Goal: Task Accomplishment & Management: Manage account settings

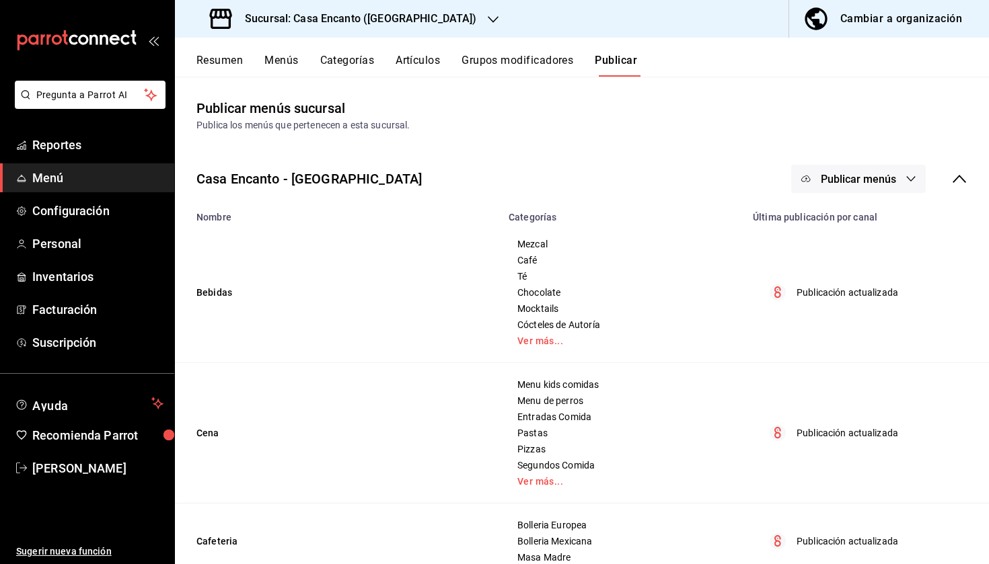
click at [513, 143] on main "Publicar menús sucursal Publica los menús que pertenecen a esta sucursal. Casa …" at bounding box center [582, 480] width 814 height 806
click at [424, 61] on button "Artículos" at bounding box center [418, 65] width 44 height 23
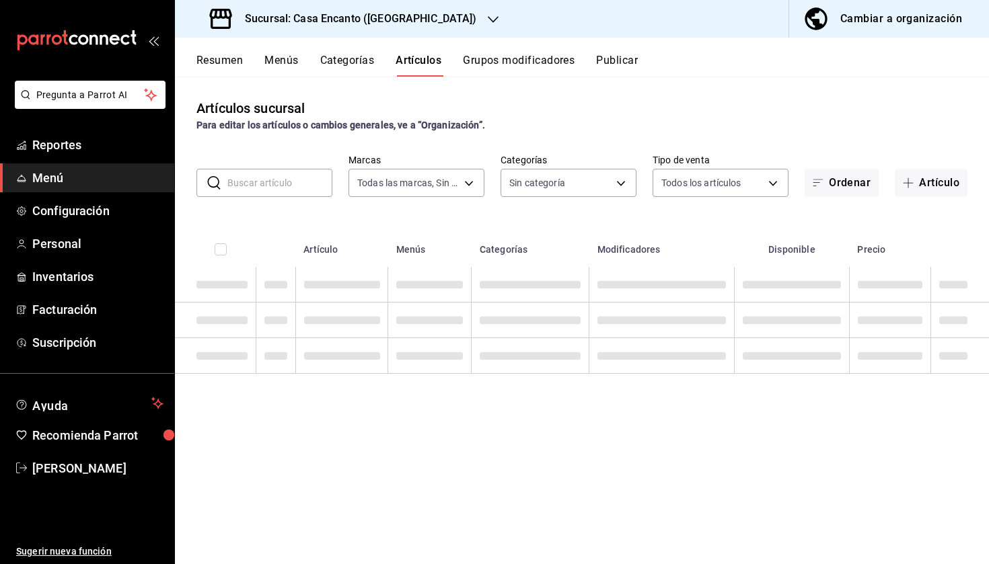
type input "dbeee84c-e3f2-405f-87ec-4bd3096e6bed"
type input "c34433a3-9c9a-45f0-845c-32576d181285,27d5a01d-a4d8-46a4-810e-01381fcd00fd,adee7…"
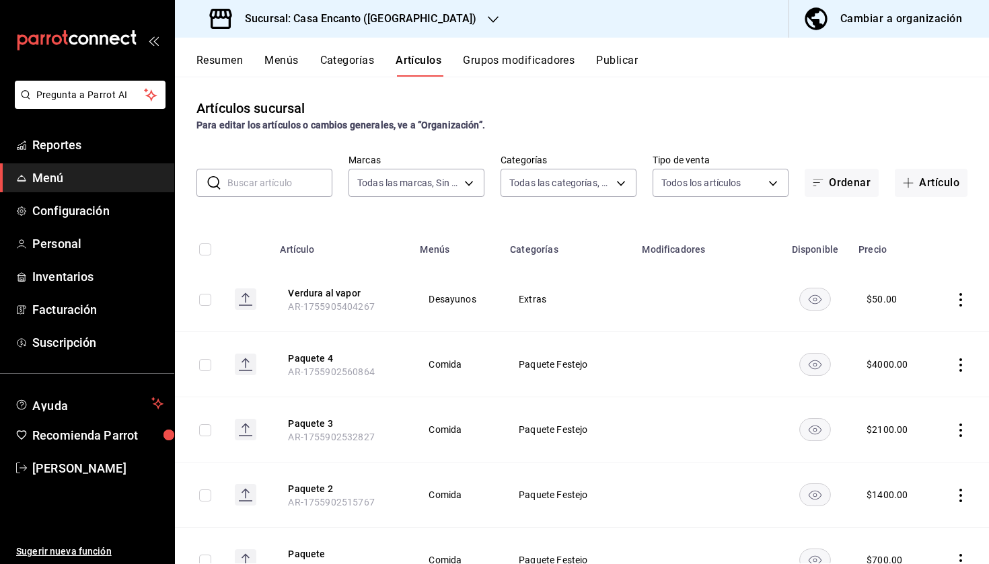
click at [274, 181] on input "text" at bounding box center [279, 183] width 105 height 27
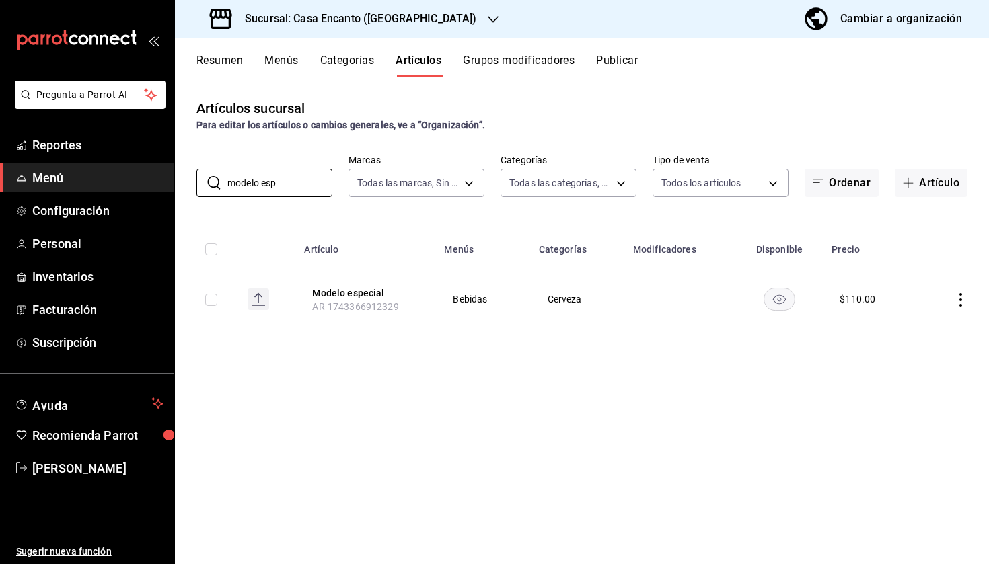
type input "modelo esp"
click at [960, 295] on icon "actions" at bounding box center [960, 299] width 3 height 13
click at [904, 327] on span "Editar" at bounding box center [920, 331] width 35 height 14
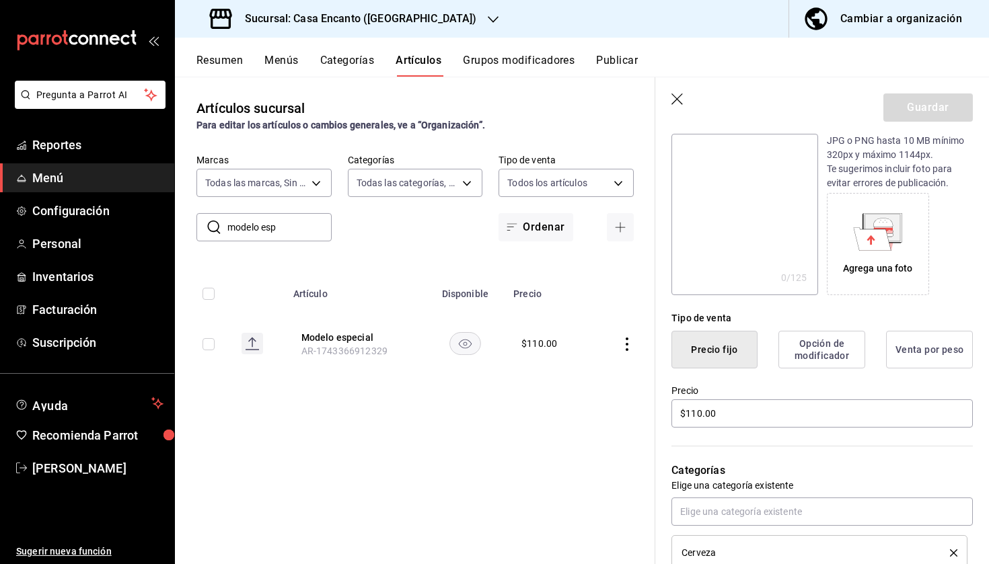
scroll to position [158, 0]
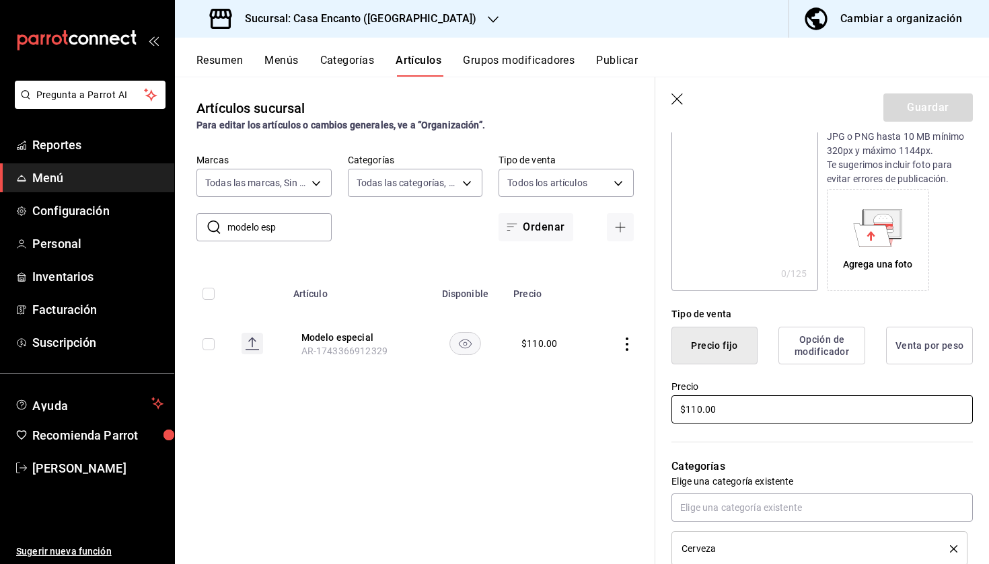
click at [750, 409] on input "$110.00" at bounding box center [821, 410] width 301 height 28
type input "$1.00"
type input "$80.00"
click at [947, 108] on button "Guardar" at bounding box center [927, 108] width 89 height 28
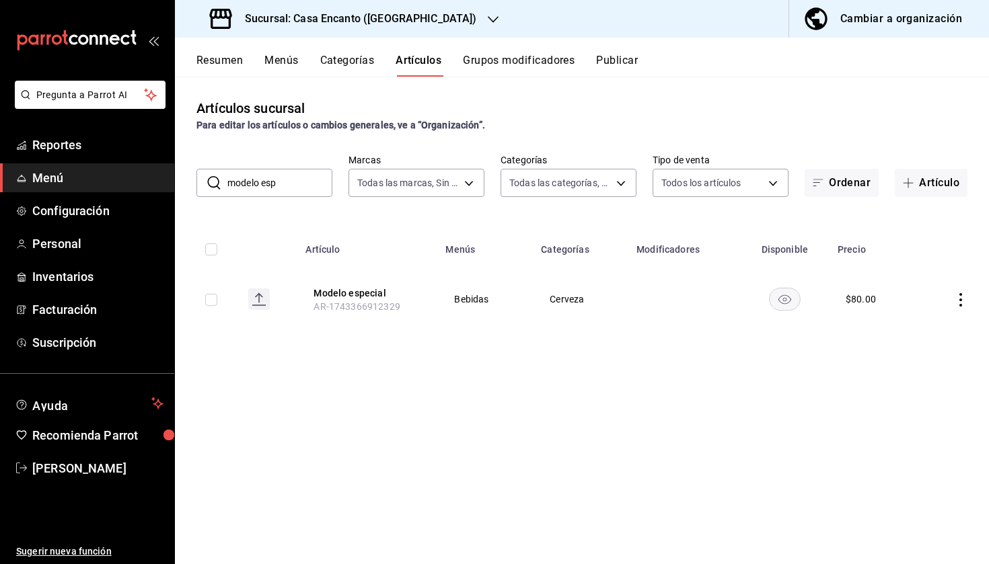
click at [621, 61] on button "Publicar" at bounding box center [617, 65] width 42 height 23
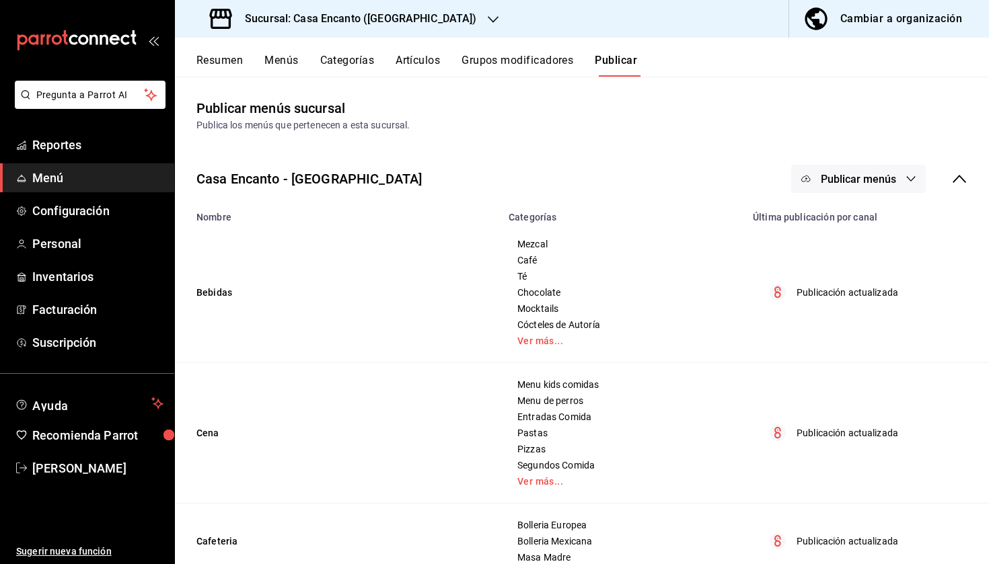
click at [883, 174] on span "Publicar menús" at bounding box center [858, 179] width 75 height 13
click at [846, 228] on span "Punto de venta" at bounding box center [878, 223] width 65 height 14
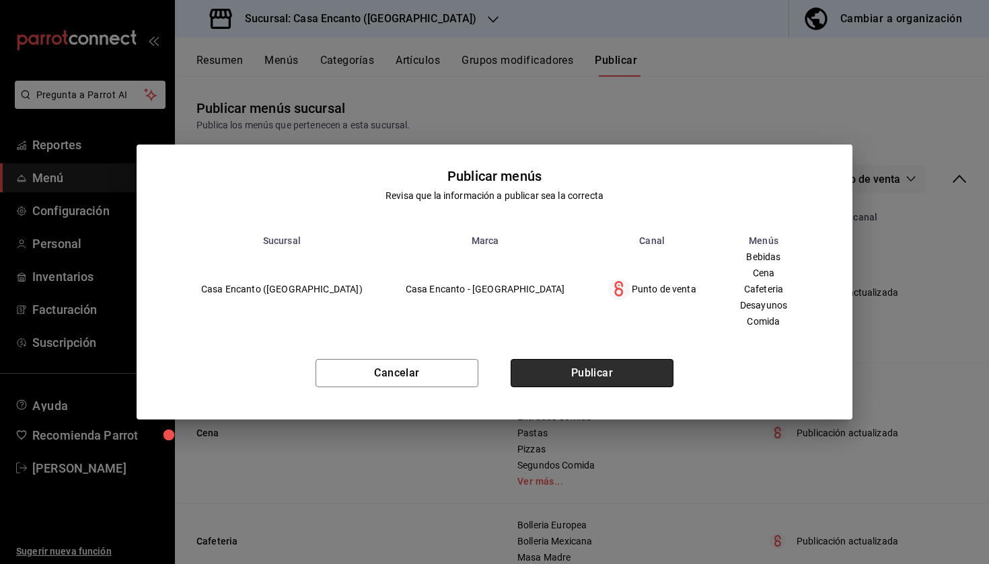
click at [601, 373] on button "Publicar" at bounding box center [592, 373] width 163 height 28
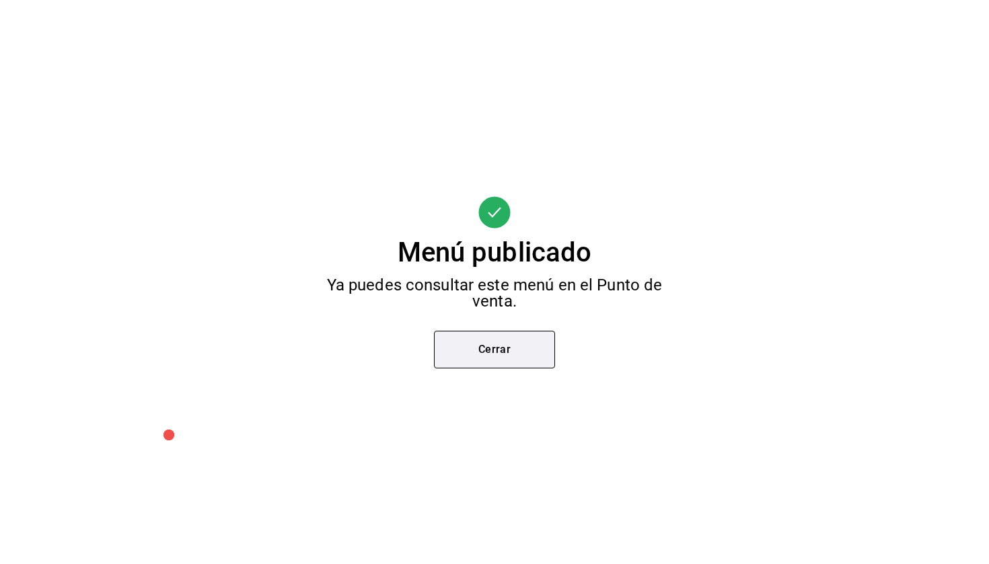
click at [504, 345] on button "Cerrar" at bounding box center [494, 350] width 121 height 38
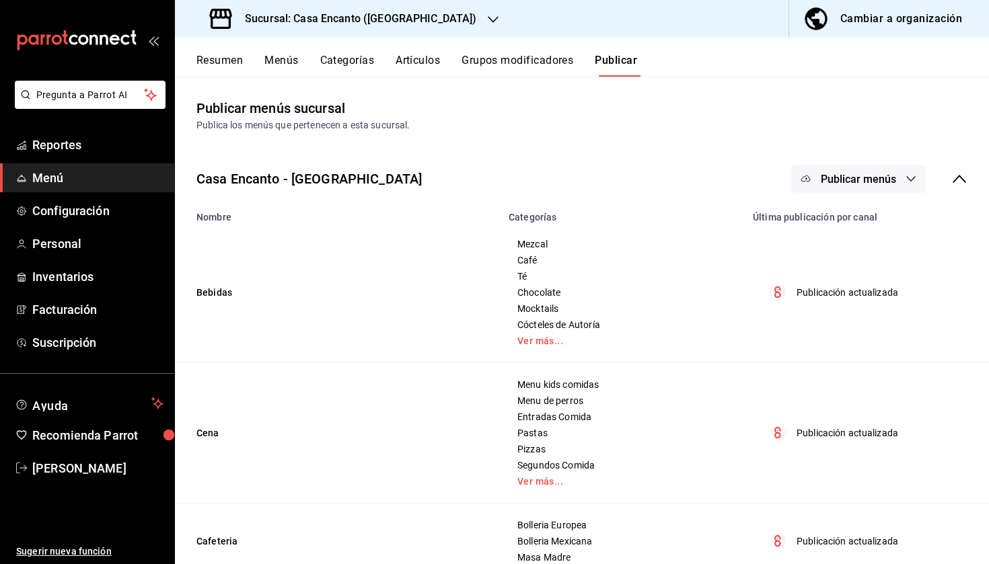
click at [845, 188] on button "Publicar menús" at bounding box center [858, 179] width 135 height 28
click at [815, 217] on icon at bounding box center [818, 222] width 9 height 15
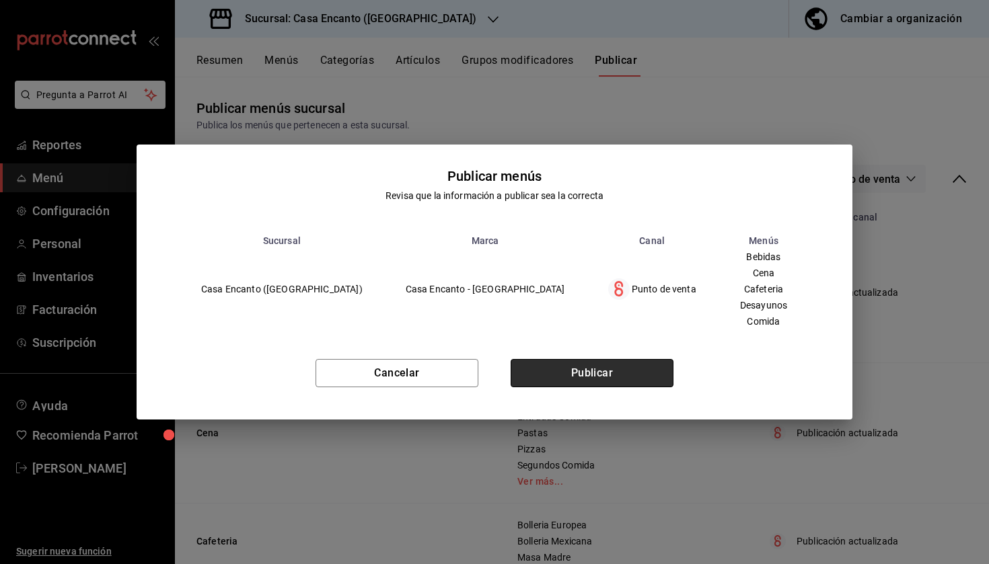
click at [562, 370] on button "Publicar" at bounding box center [592, 373] width 163 height 28
